Goal: Information Seeking & Learning: Learn about a topic

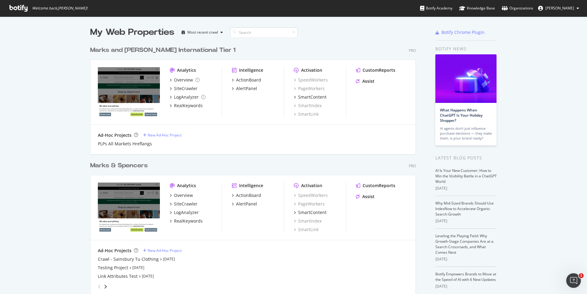
scroll to position [290, 578]
drag, startPoint x: 720, startPoint y: 0, endPoint x: 50, endPoint y: 139, distance: 684.8
click at [50, 139] on div "My Web Properties Most recent crawl Marks and [PERSON_NAME] International Tier …" at bounding box center [293, 169] width 587 height 305
click at [189, 222] on div "RealKeywords" at bounding box center [188, 221] width 29 height 6
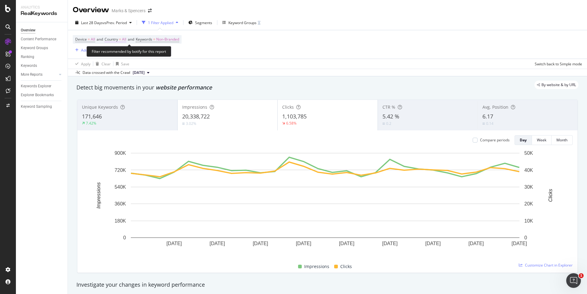
click at [126, 40] on span "All" at bounding box center [124, 39] width 4 height 9
click at [117, 54] on icon at bounding box center [118, 54] width 4 height 4
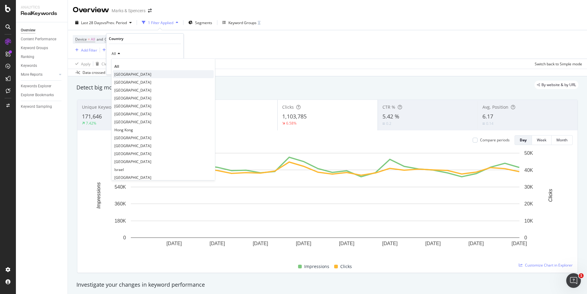
click at [121, 75] on span "[GEOGRAPHIC_DATA]" at bounding box center [132, 74] width 37 height 5
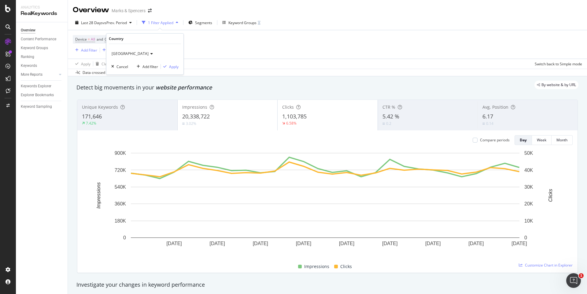
click at [173, 63] on div "[GEOGRAPHIC_DATA] Cancel Add filter Apply" at bounding box center [144, 59] width 77 height 31
click at [175, 67] on div "Apply" at bounding box center [173, 66] width 9 height 5
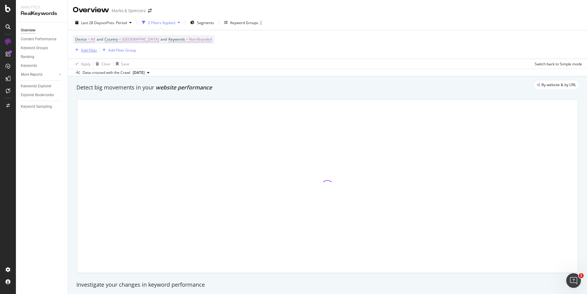
click at [92, 53] on div "Add Filter" at bounding box center [85, 50] width 24 height 7
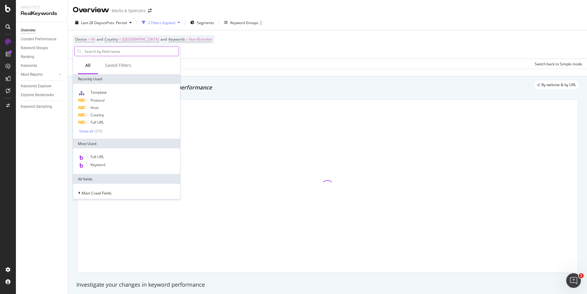
click at [107, 51] on input "text" at bounding box center [131, 51] width 95 height 9
click at [99, 109] on div "Host" at bounding box center [126, 107] width 105 height 7
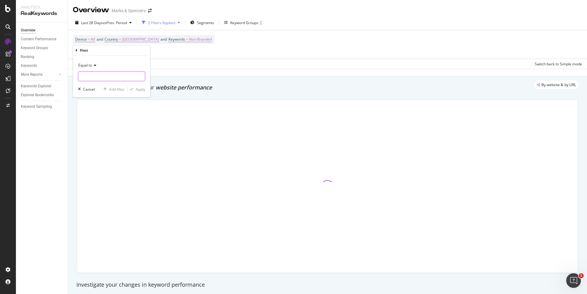
click at [112, 76] on input "text" at bounding box center [111, 77] width 67 height 10
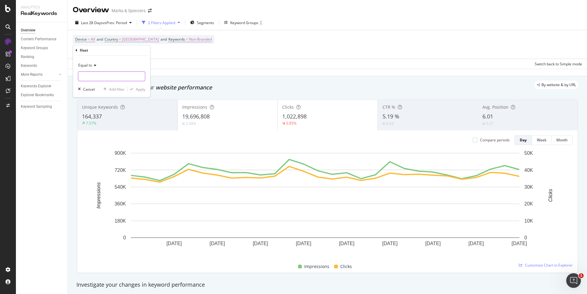
click at [83, 79] on input "text" at bounding box center [111, 77] width 67 height 10
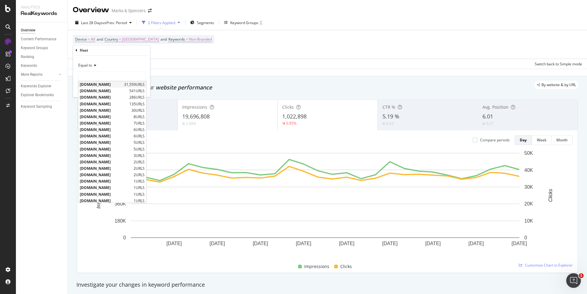
click at [93, 85] on span "[DOMAIN_NAME]" at bounding box center [101, 84] width 43 height 5
type input "[DOMAIN_NAME]"
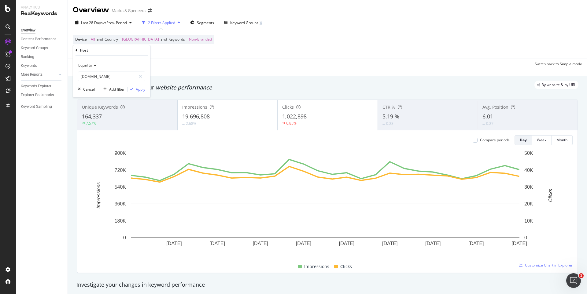
drag, startPoint x: 143, startPoint y: 91, endPoint x: 136, endPoint y: 66, distance: 26.0
click at [143, 91] on div "Apply" at bounding box center [140, 89] width 9 height 5
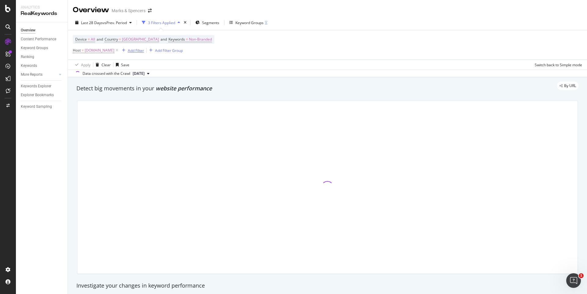
click at [144, 51] on div "Add Filter" at bounding box center [136, 50] width 16 height 5
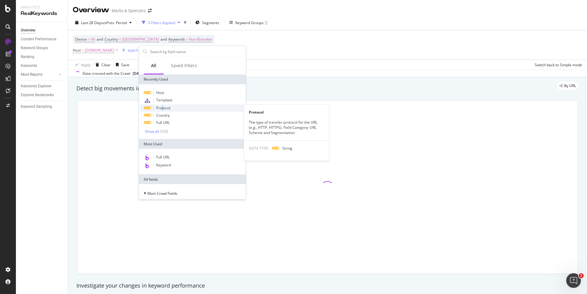
click at [163, 108] on span "Protocol" at bounding box center [163, 107] width 14 height 5
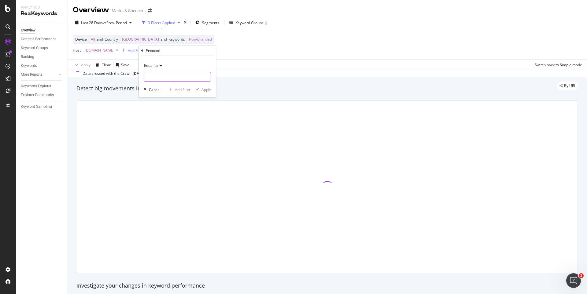
click at [164, 77] on input "text" at bounding box center [177, 77] width 67 height 10
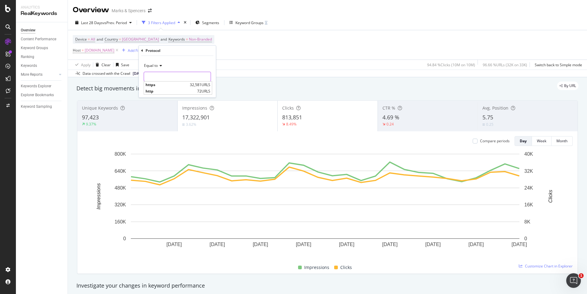
click at [168, 74] on input "text" at bounding box center [177, 77] width 67 height 10
click at [168, 84] on span "https" at bounding box center [167, 84] width 43 height 5
type input "https"
click at [204, 91] on div "Apply" at bounding box center [205, 89] width 9 height 5
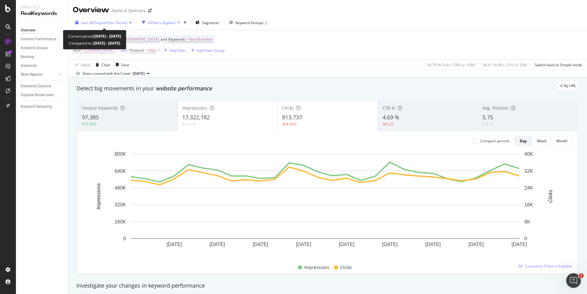
click at [76, 24] on icon "button" at bounding box center [76, 23] width 3 height 4
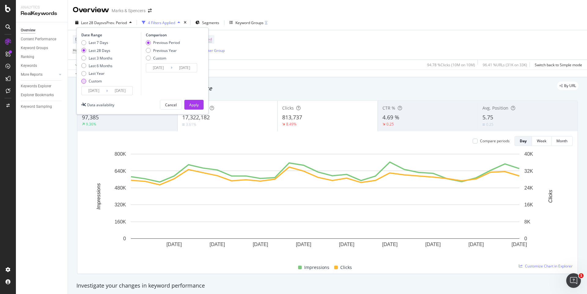
click at [84, 80] on div "Custom" at bounding box center [83, 81] width 5 height 5
click at [98, 93] on input "[DATE]" at bounding box center [94, 91] width 24 height 9
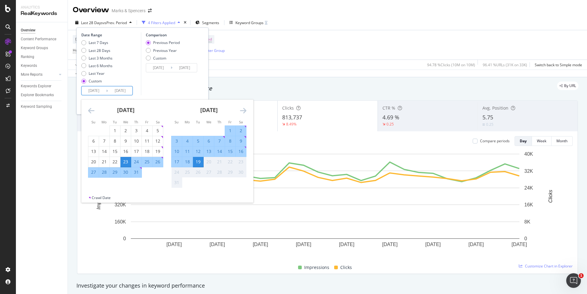
click at [93, 114] on icon "Move backward to switch to the previous month." at bounding box center [91, 110] width 6 height 7
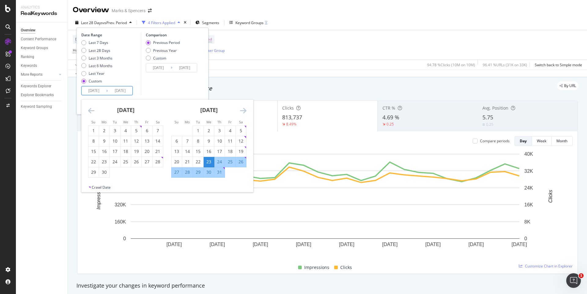
click at [92, 114] on icon "Move backward to switch to the previous month." at bounding box center [91, 110] width 6 height 7
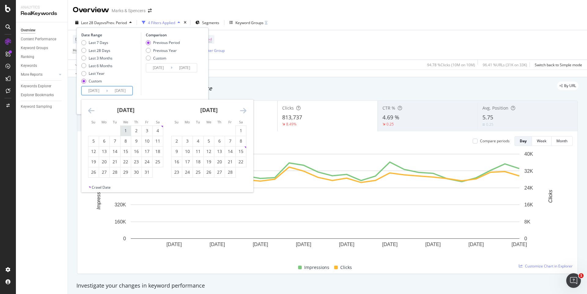
click at [124, 133] on div "1" at bounding box center [125, 131] width 10 height 6
type input "[DATE]"
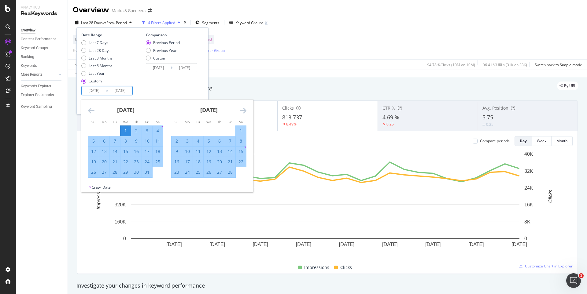
click at [245, 111] on icon "Move forward to switch to the next month." at bounding box center [243, 110] width 6 height 7
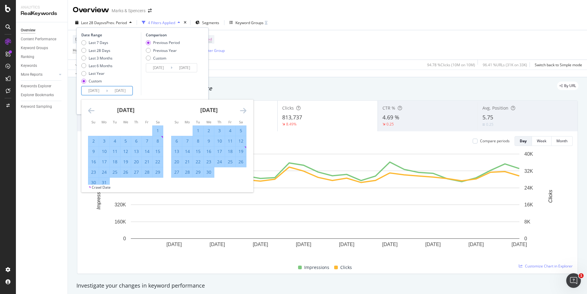
click at [245, 111] on icon "Move forward to switch to the next month." at bounding box center [243, 110] width 6 height 7
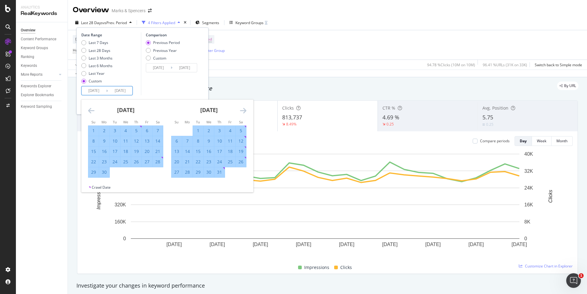
click at [245, 111] on icon "Move forward to switch to the next month." at bounding box center [243, 110] width 6 height 7
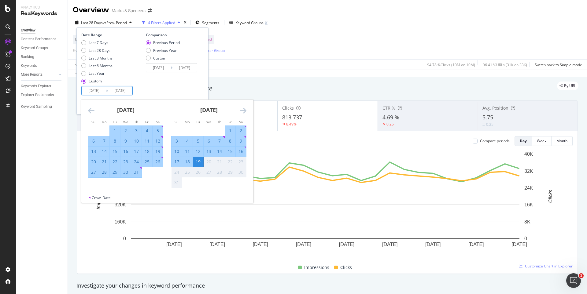
click at [245, 111] on icon "Move forward to switch to the next month." at bounding box center [243, 110] width 6 height 7
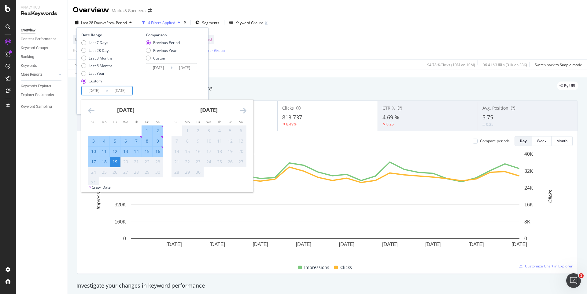
click at [245, 111] on icon "Move forward to switch to the next month." at bounding box center [243, 110] width 6 height 7
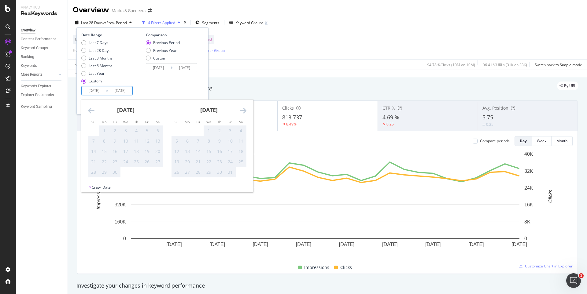
click at [91, 112] on icon "Move backward to switch to the previous month." at bounding box center [91, 110] width 6 height 7
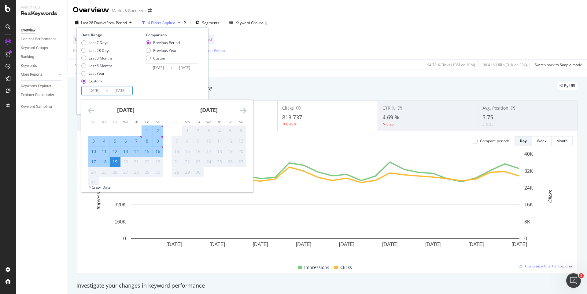
click at [115, 163] on div "19" at bounding box center [115, 162] width 10 height 6
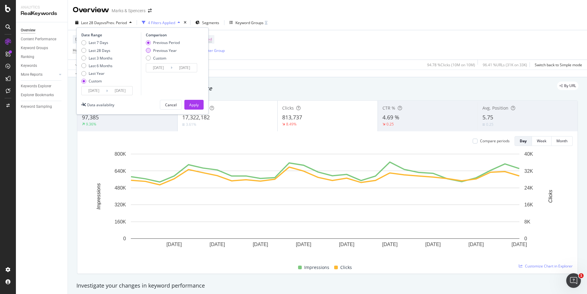
click at [165, 51] on div "Previous Year" at bounding box center [165, 50] width 24 height 5
type input "[DATE]"
click at [194, 105] on div "Apply" at bounding box center [193, 104] width 9 height 5
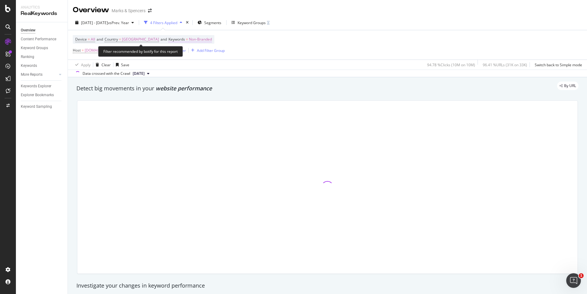
click at [197, 37] on span "Non-Branded" at bounding box center [200, 39] width 23 height 9
click at [193, 53] on span "Non-Branded" at bounding box center [180, 53] width 25 height 5
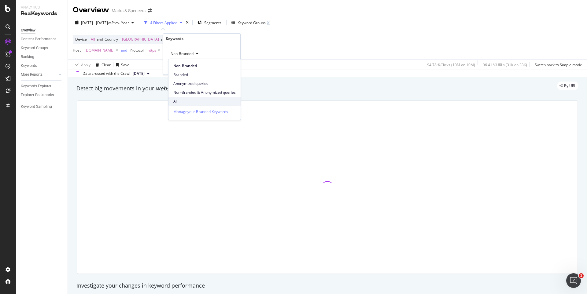
click at [189, 102] on span "All" at bounding box center [204, 102] width 62 height 6
click at [229, 68] on div "Apply" at bounding box center [230, 66] width 9 height 5
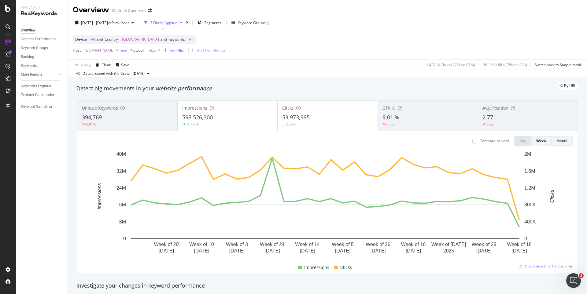
click at [489, 140] on div "Month" at bounding box center [561, 141] width 11 height 5
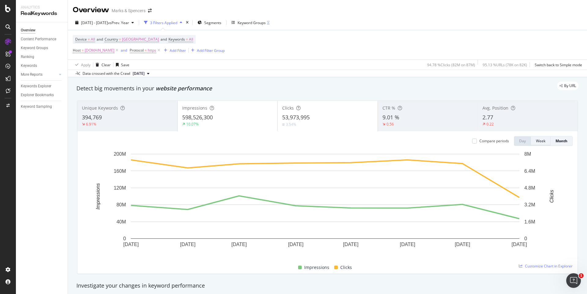
click at [489, 139] on button "Week" at bounding box center [541, 141] width 20 height 10
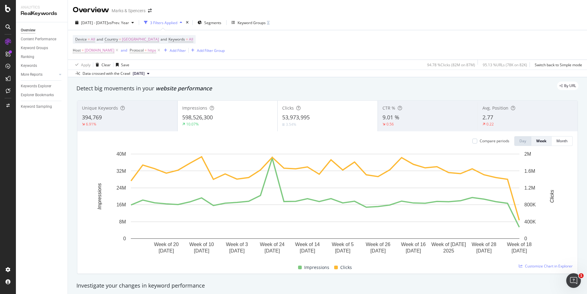
click at [231, 123] on div "10.07%" at bounding box center [227, 125] width 91 height 6
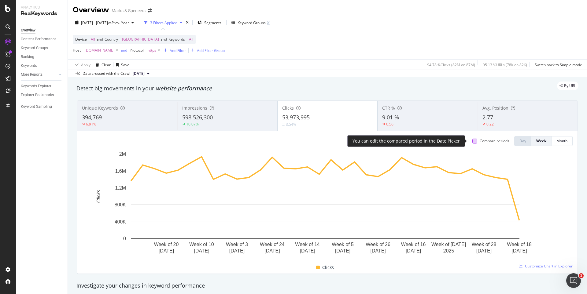
click at [472, 141] on div at bounding box center [474, 141] width 5 height 5
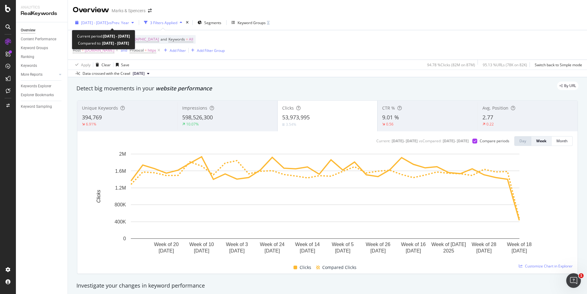
click at [89, 24] on span "[DATE] - [DATE]" at bounding box center [94, 22] width 27 height 5
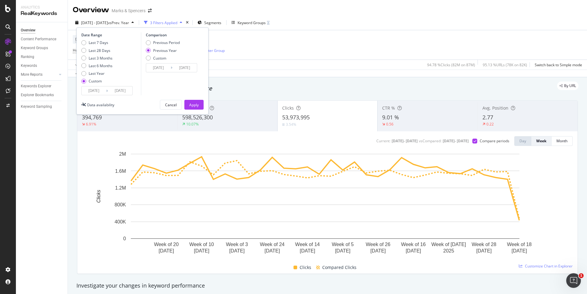
click at [95, 88] on input "[DATE]" at bounding box center [94, 91] width 24 height 9
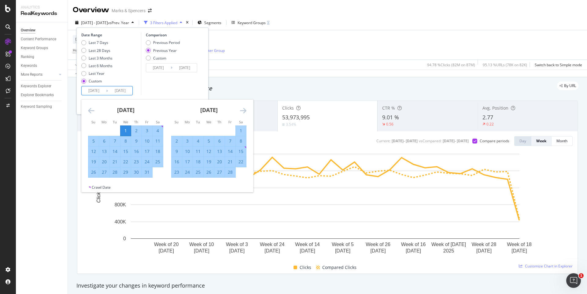
click at [241, 113] on icon "Move forward to switch to the next month." at bounding box center [243, 110] width 6 height 7
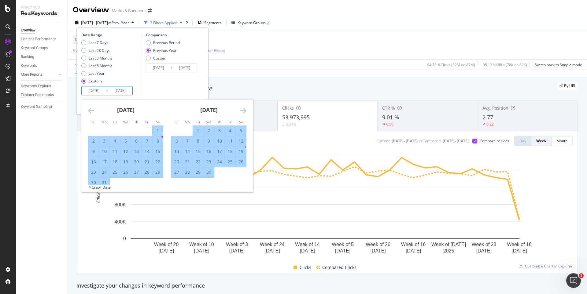
click at [241, 113] on icon "Move forward to switch to the next month." at bounding box center [243, 110] width 6 height 7
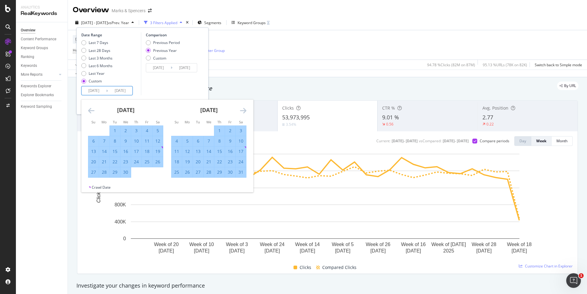
click at [112, 132] on div "1" at bounding box center [115, 131] width 10 height 6
type input "[DATE]"
click at [247, 111] on div "[DATE] 1 2 3 4 5 6 7 8 9 10 11 12 13 14 15 16 17 18 19 20 21 22 23 24 25 26 27 …" at bounding box center [208, 139] width 83 height 78
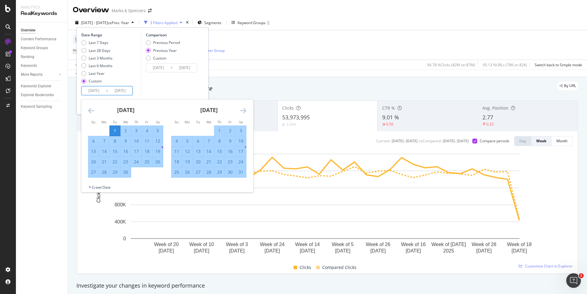
click at [245, 110] on icon "Move forward to switch to the next month." at bounding box center [243, 110] width 6 height 7
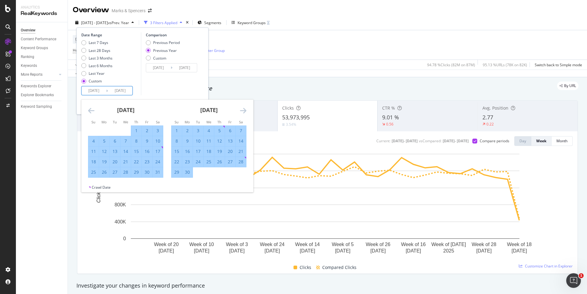
click at [245, 110] on icon "Move forward to switch to the next month." at bounding box center [243, 110] width 6 height 7
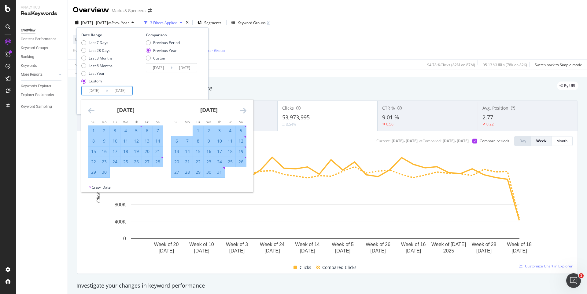
click at [245, 110] on icon "Move forward to switch to the next month." at bounding box center [243, 110] width 6 height 7
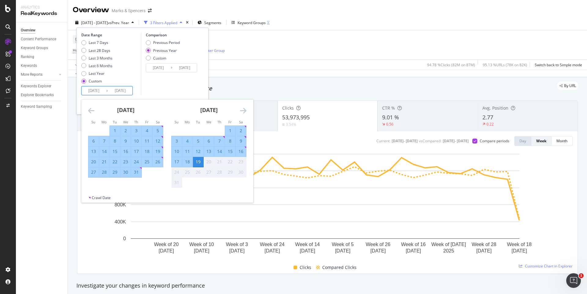
click at [198, 160] on div "19" at bounding box center [198, 162] width 10 height 6
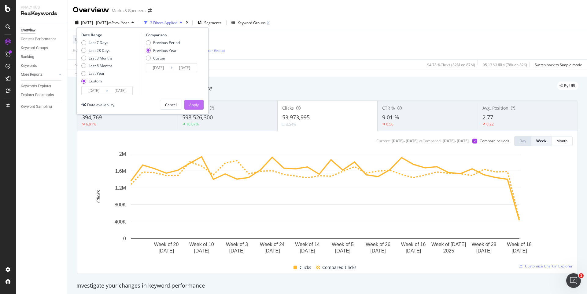
click at [197, 103] on div "Apply" at bounding box center [193, 104] width 9 height 5
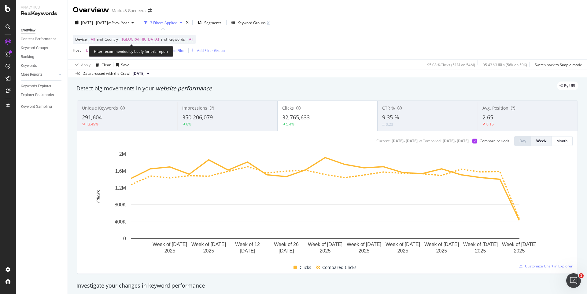
click at [189, 41] on span "All" at bounding box center [191, 39] width 4 height 9
click at [178, 51] on div "All" at bounding box center [175, 53] width 14 height 9
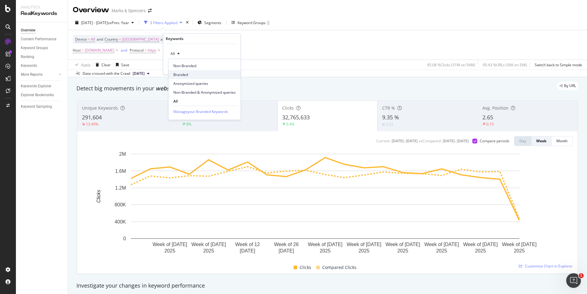
click at [179, 73] on span "Branded" at bounding box center [204, 75] width 62 height 6
click at [229, 68] on div "Apply" at bounding box center [230, 66] width 9 height 5
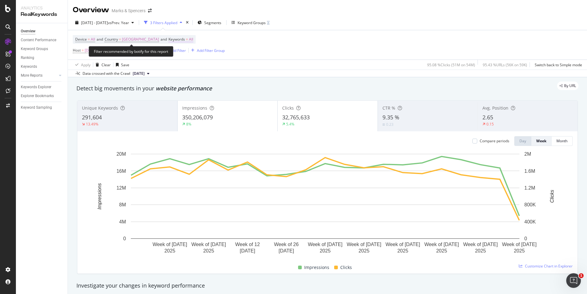
click at [189, 40] on span "All" at bounding box center [191, 39] width 4 height 9
click at [178, 54] on icon "button" at bounding box center [178, 54] width 2 height 4
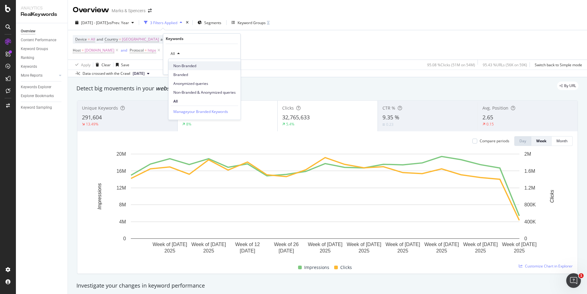
click at [182, 66] on span "Non-Branded" at bounding box center [204, 66] width 62 height 6
click at [232, 68] on div "Apply" at bounding box center [230, 66] width 9 height 5
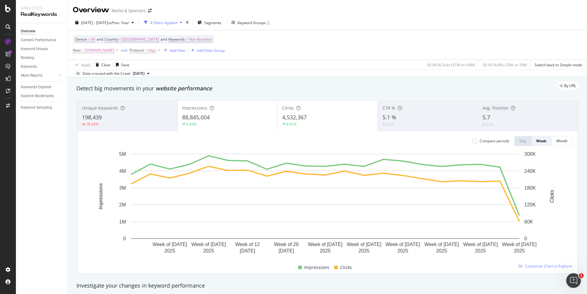
click at [251, 109] on div "Impressions" at bounding box center [227, 108] width 91 height 6
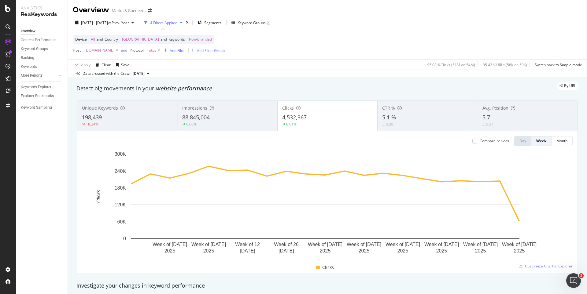
click at [472, 146] on div "Compare periods Day Week Month Week of 14 Apr. 2025 Week of 28 Apr. 2025 Week o…" at bounding box center [327, 202] width 500 height 142
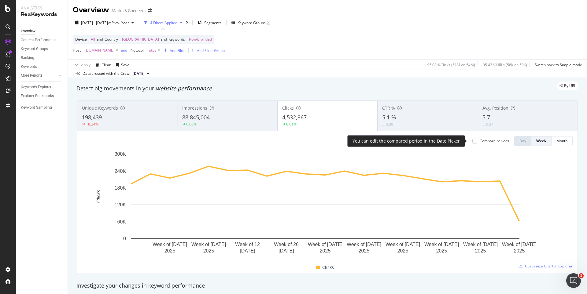
click at [472, 144] on div "Compare periods" at bounding box center [490, 141] width 37 height 5
click at [472, 142] on div at bounding box center [474, 141] width 5 height 5
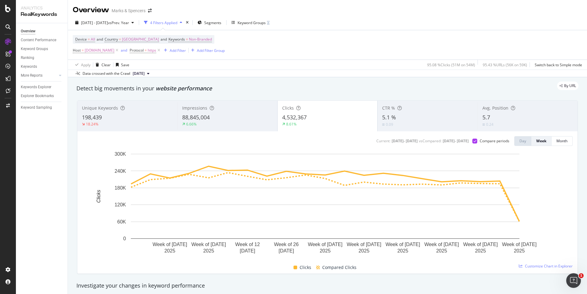
click at [238, 119] on div "88,845,004" at bounding box center [227, 118] width 91 height 8
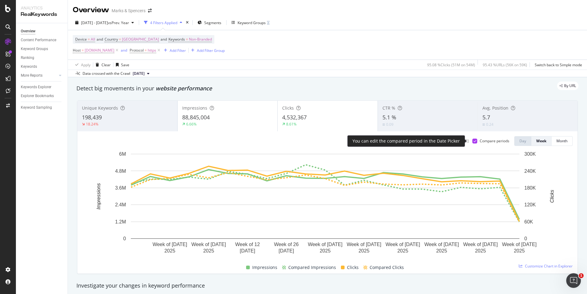
click at [474, 141] on icon at bounding box center [475, 141] width 3 height 3
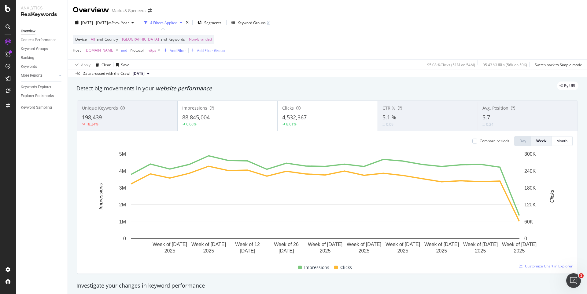
click at [220, 119] on div "88,845,004" at bounding box center [227, 118] width 91 height 8
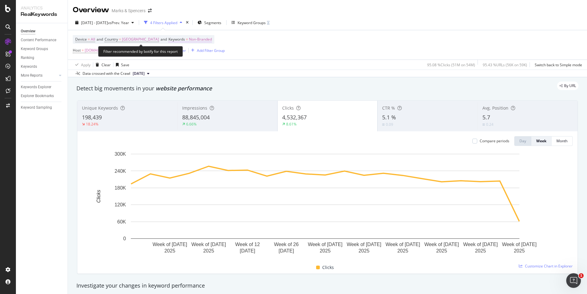
click at [190, 41] on span "Non-Branded" at bounding box center [200, 39] width 23 height 9
click at [193, 54] on span "Non-Branded" at bounding box center [180, 53] width 25 height 5
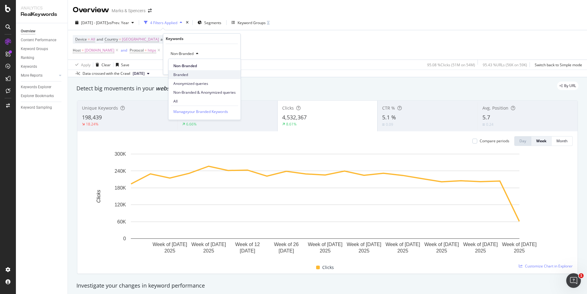
click at [194, 71] on div "Branded" at bounding box center [204, 74] width 72 height 9
click at [232, 68] on div "Apply" at bounding box center [230, 66] width 9 height 5
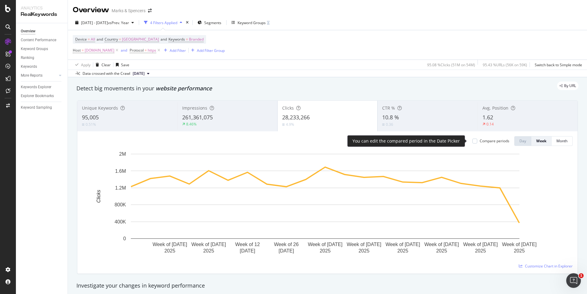
click at [472, 143] on div at bounding box center [474, 141] width 5 height 5
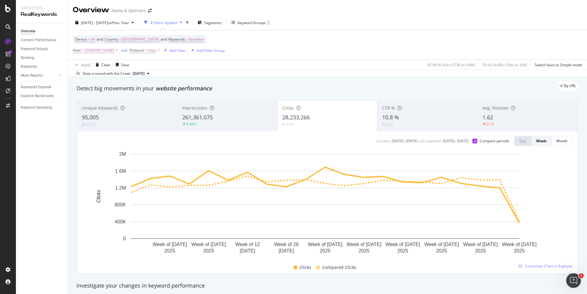
click at [243, 122] on div "8.46%" at bounding box center [227, 125] width 91 height 6
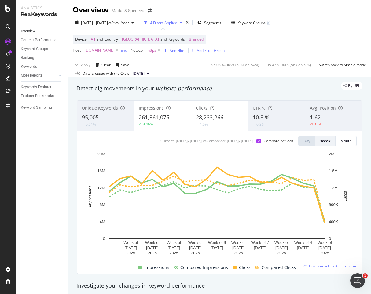
click at [216, 122] on div "4.9%" at bounding box center [219, 125] width 47 height 6
